Goal: Task Accomplishment & Management: Manage account settings

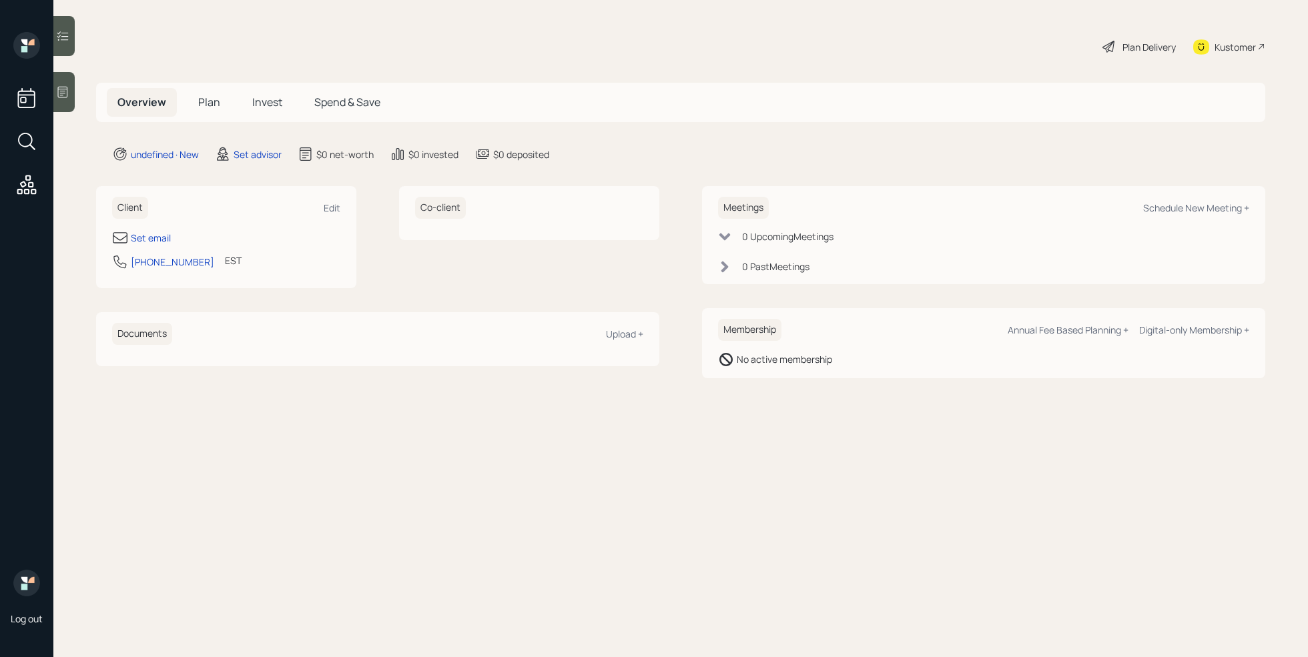
click at [67, 103] on div at bounding box center [63, 92] width 21 height 40
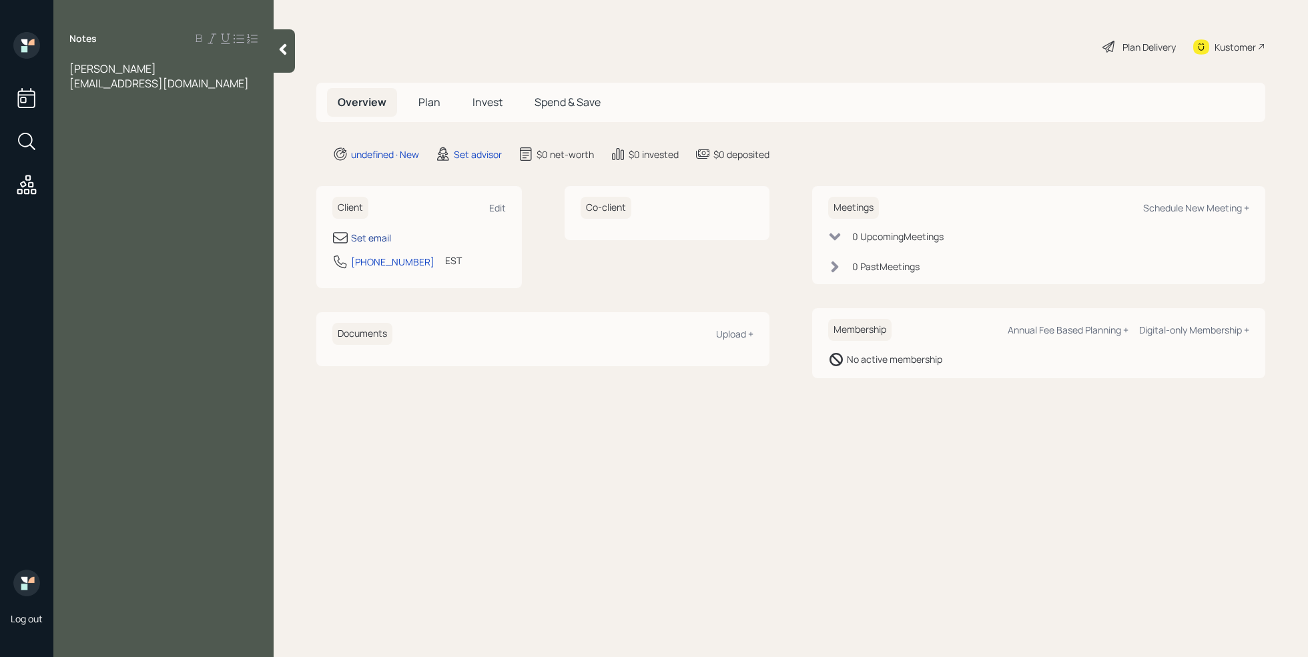
click at [375, 240] on div "Set email" at bounding box center [371, 238] width 40 height 14
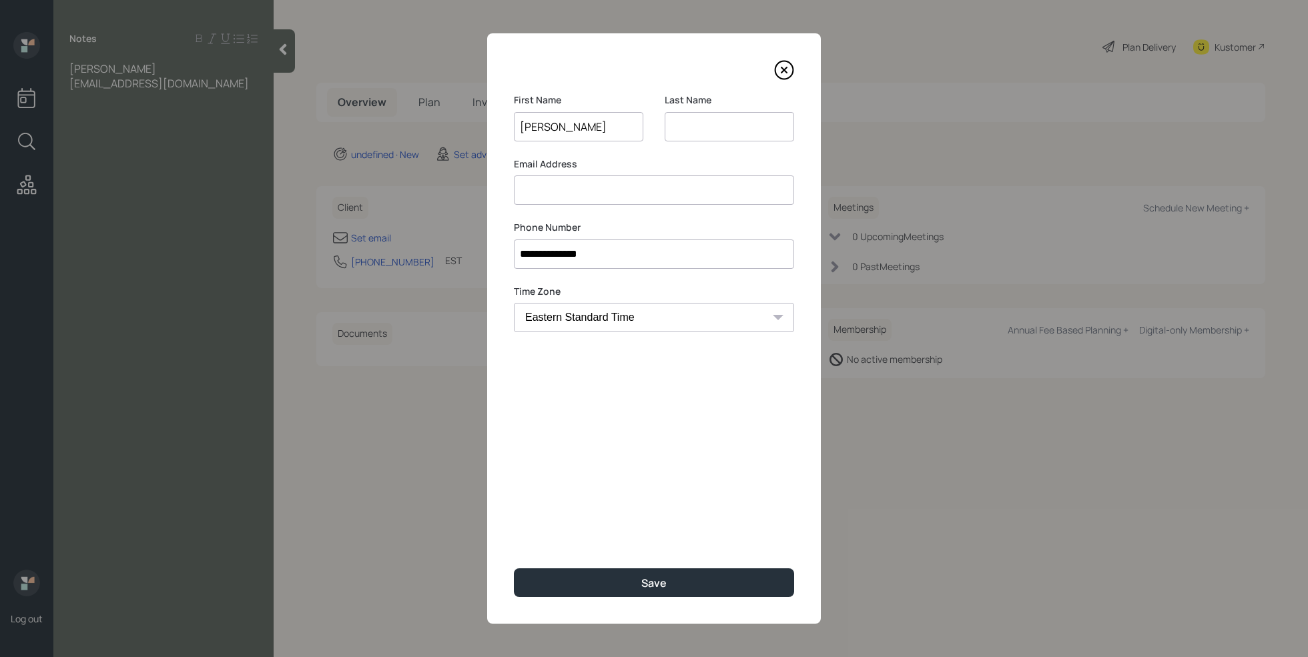
type input "[PERSON_NAME]"
click at [667, 129] on input at bounding box center [729, 126] width 129 height 29
type input "[PERSON_NAME]"
click at [637, 193] on input at bounding box center [654, 190] width 280 height 29
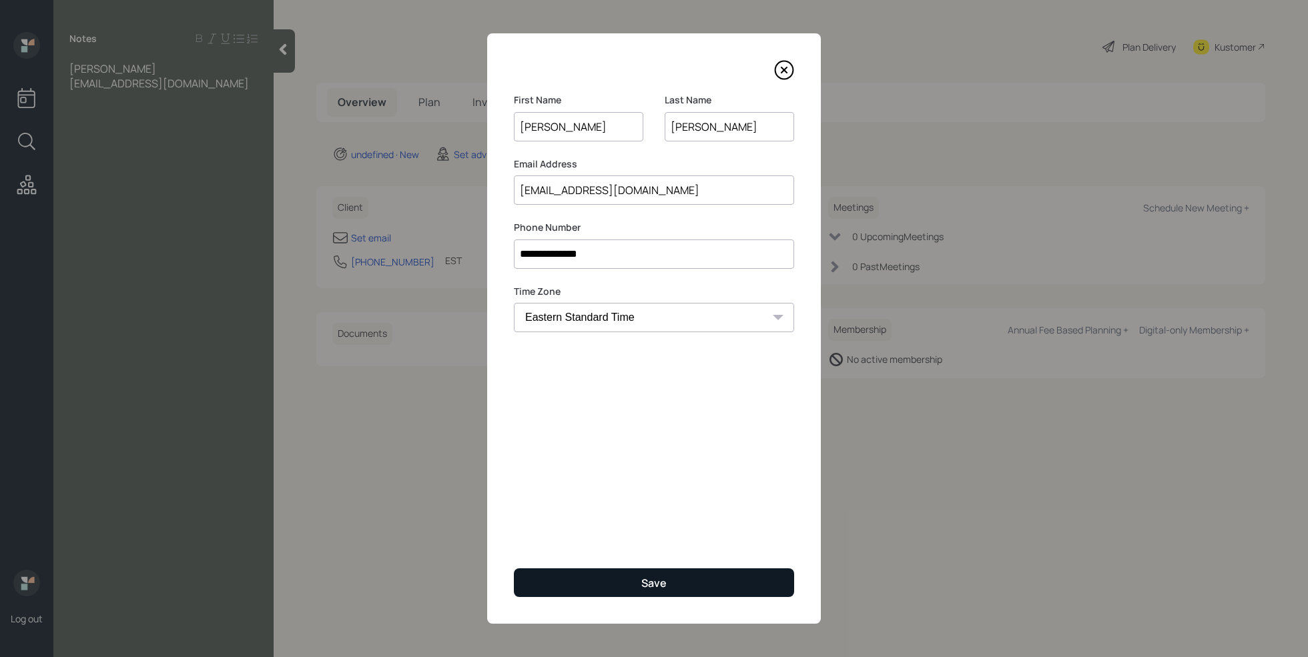
type input "[EMAIL_ADDRESS][DOMAIN_NAME]"
click at [635, 579] on button "Save" at bounding box center [654, 583] width 280 height 29
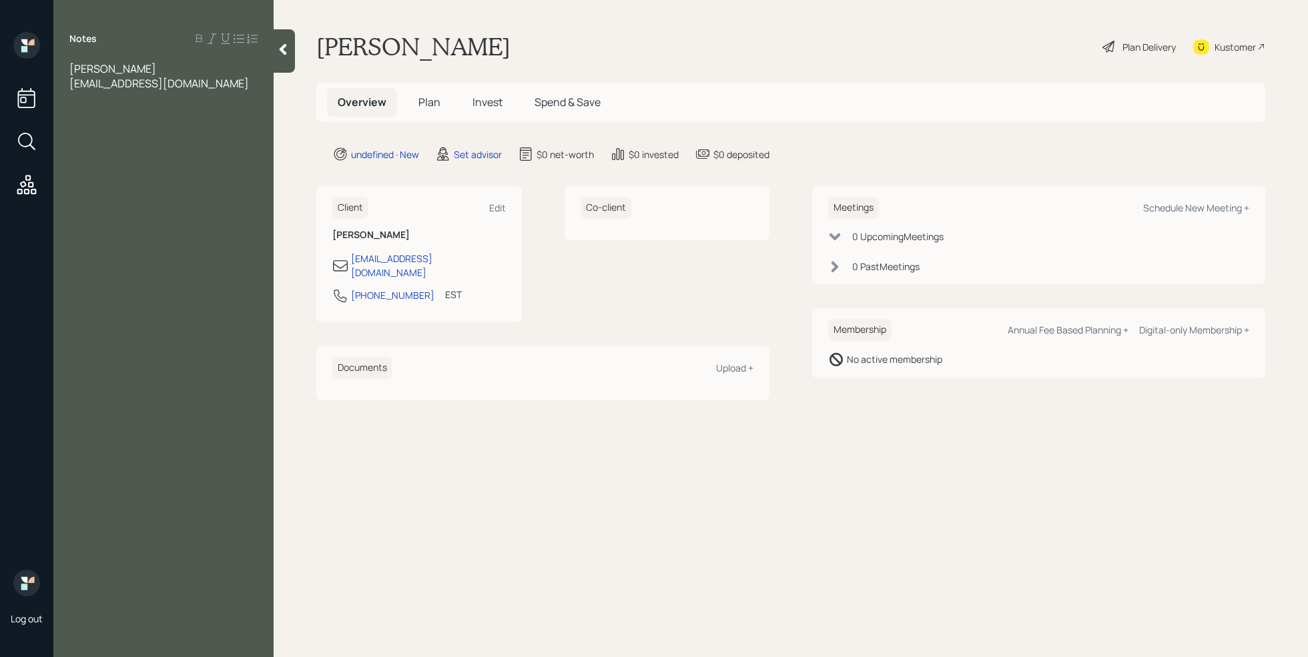
click at [213, 87] on div "[EMAIL_ADDRESS][DOMAIN_NAME]" at bounding box center [163, 83] width 188 height 15
click at [83, 172] on div at bounding box center [163, 171] width 188 height 15
click at [97, 141] on div at bounding box center [163, 142] width 188 height 15
click at [97, 186] on div "CD-" at bounding box center [163, 186] width 188 height 15
click at [101, 226] on div "SS-" at bounding box center [163, 230] width 188 height 15
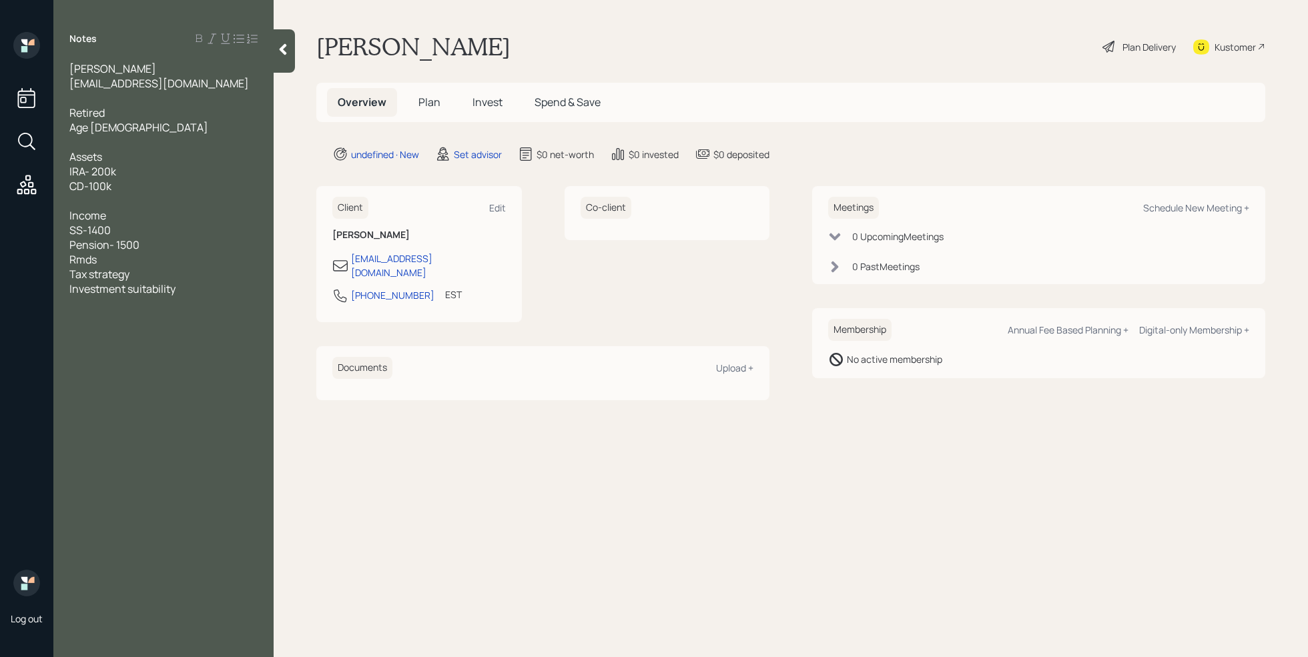
click at [153, 246] on div "Pension- 1500" at bounding box center [163, 245] width 188 height 15
click at [190, 344] on div "Investment suitability" at bounding box center [163, 347] width 188 height 15
click at [1186, 208] on div "Schedule New Meeting +" at bounding box center [1196, 208] width 106 height 13
select select "round-[PERSON_NAME]"
